Goal: Find specific page/section

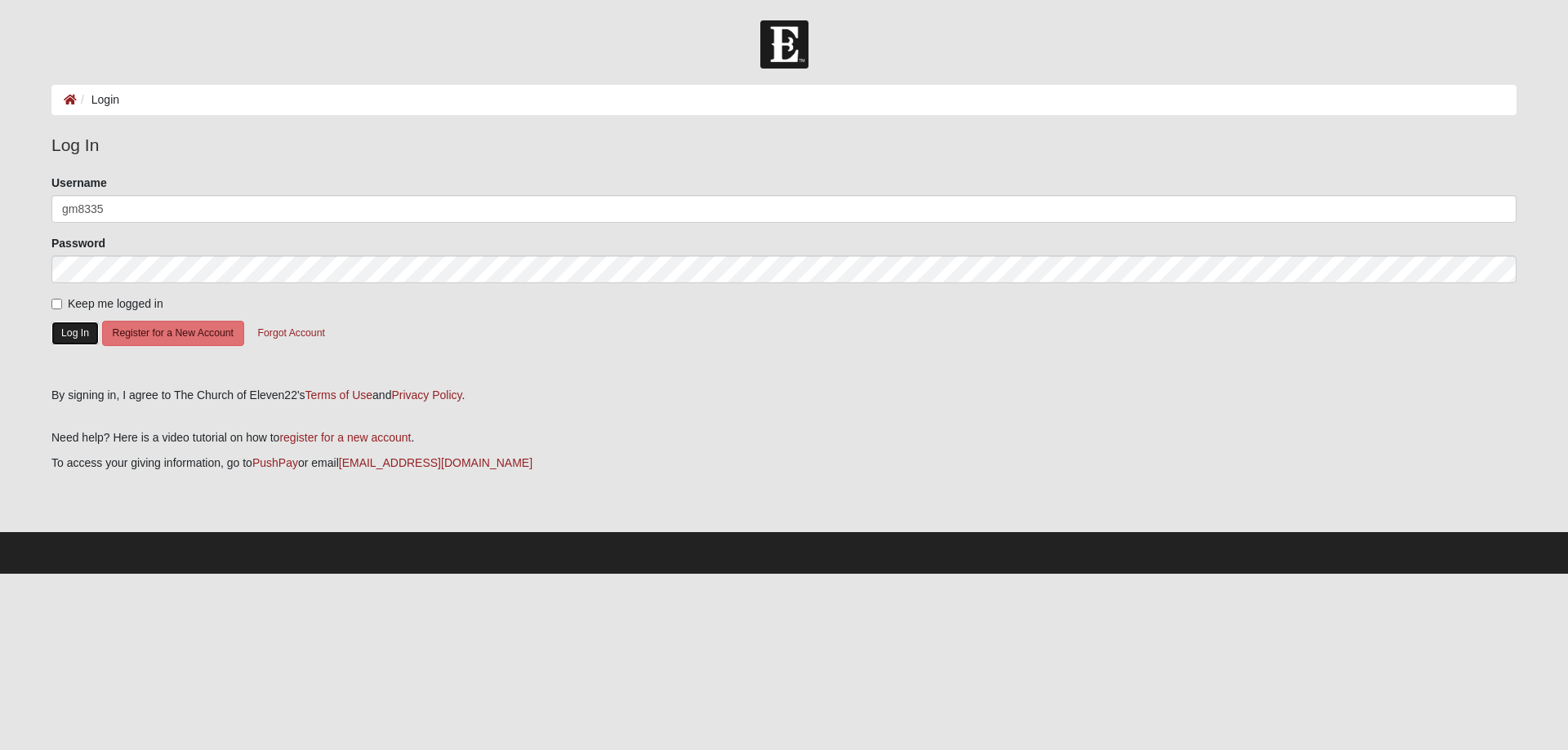
click at [70, 335] on button "Log In" at bounding box center [75, 333] width 48 height 24
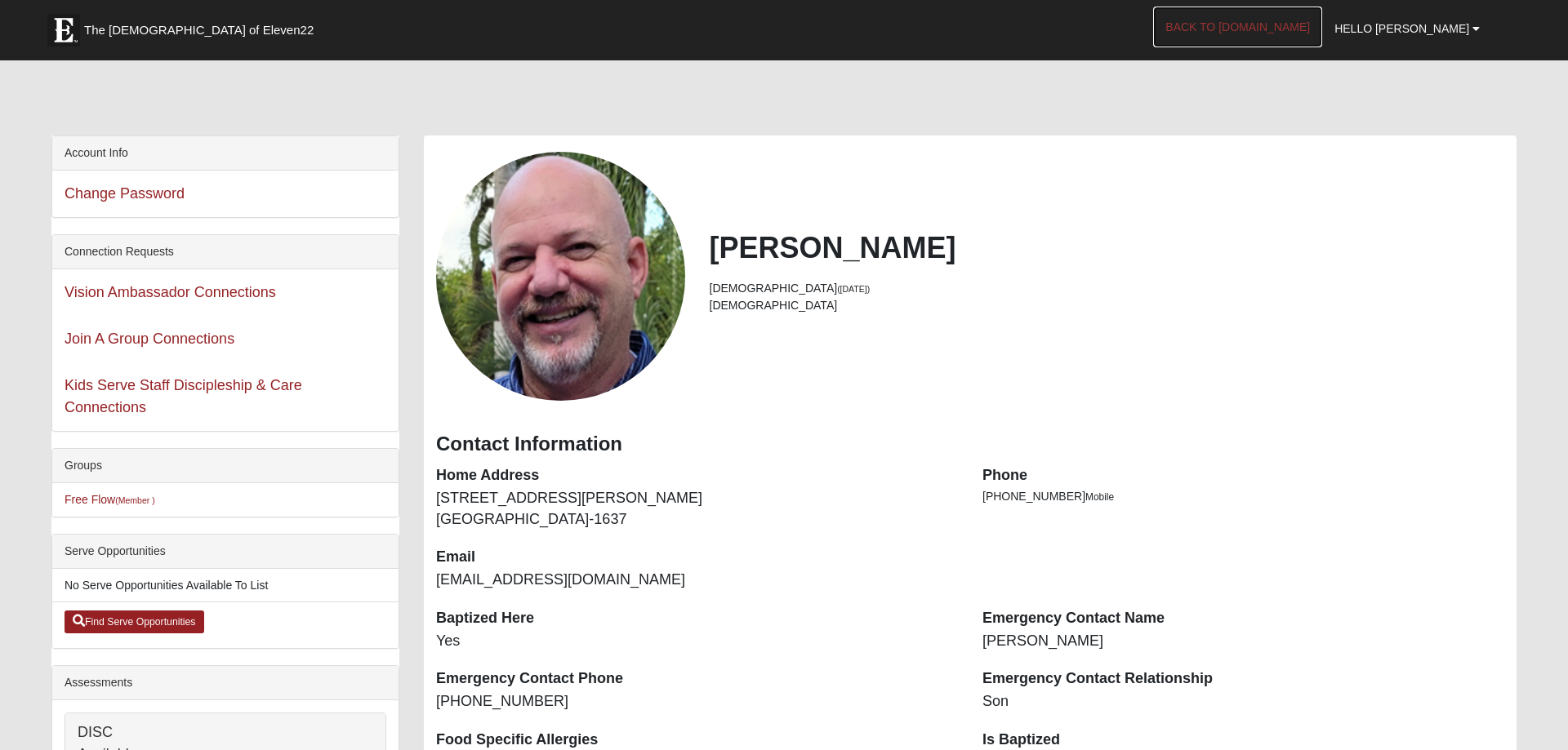
click at [1265, 22] on link "Back to [DOMAIN_NAME]" at bounding box center [1238, 27] width 169 height 40
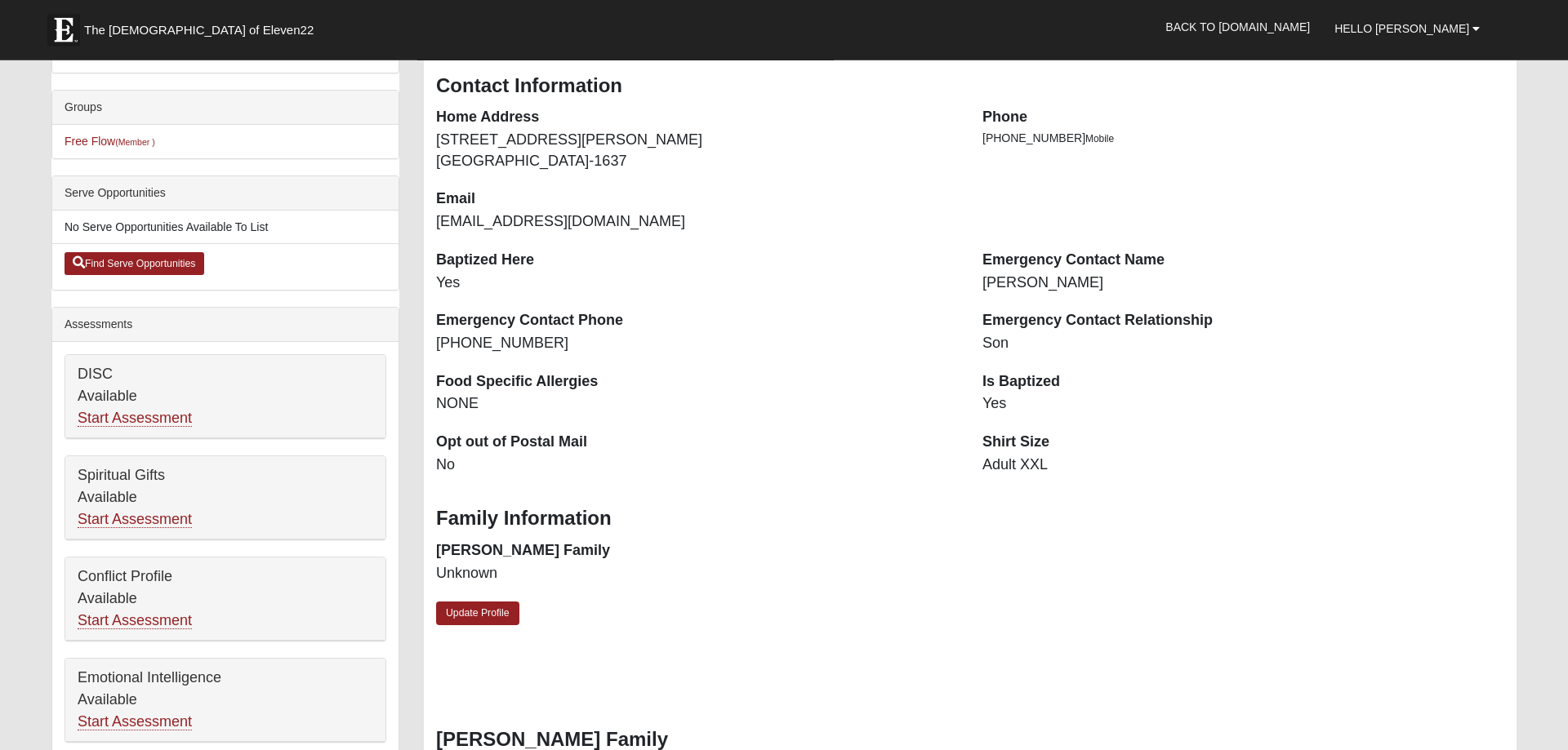
scroll to position [416, 0]
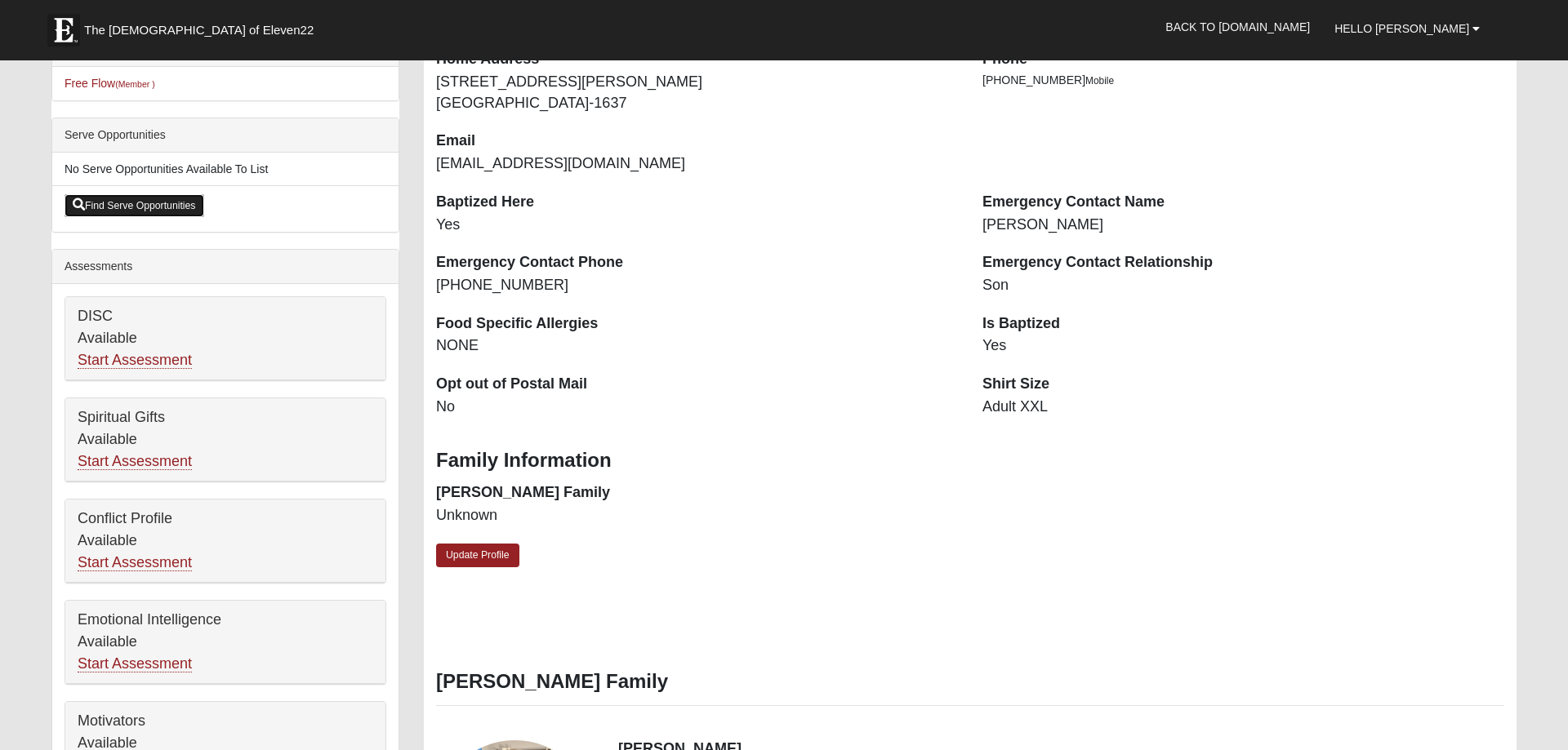
click at [126, 204] on link "Find Serve Opportunities" at bounding box center [134, 206] width 140 height 23
